Goal: Task Accomplishment & Management: Complete application form

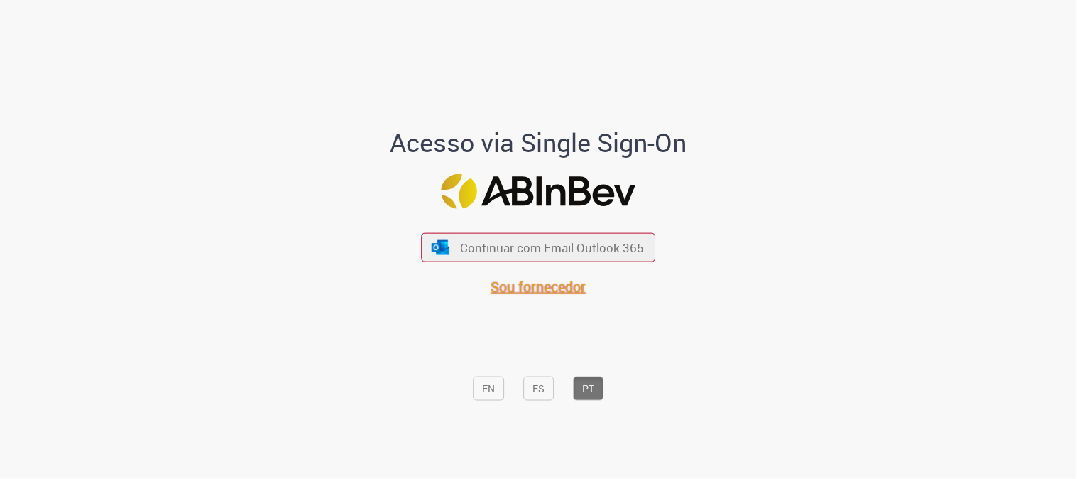
click at [530, 288] on span "Sou fornecedor" at bounding box center [538, 286] width 95 height 19
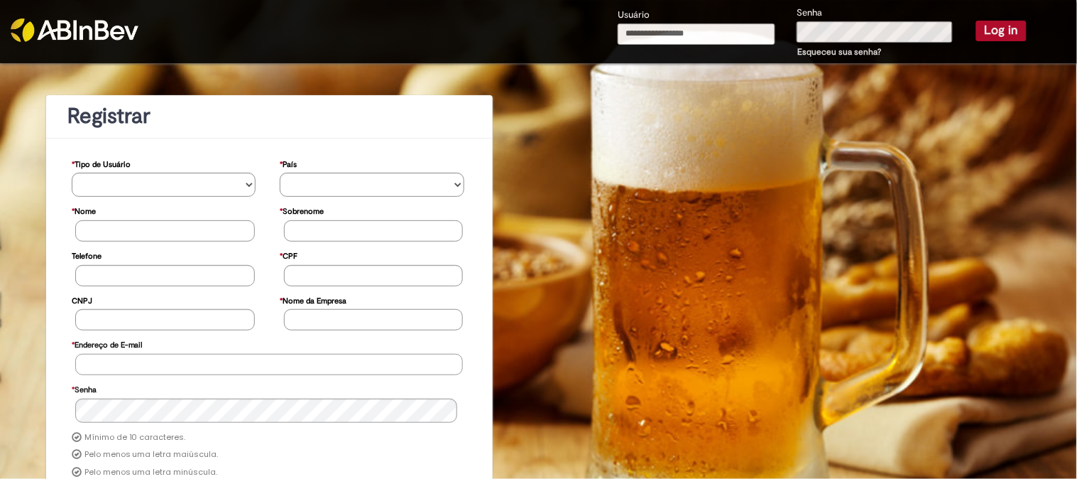
type input "**********"
click at [988, 27] on button "Log in" at bounding box center [1001, 31] width 50 height 20
